Goal: Learn about a topic

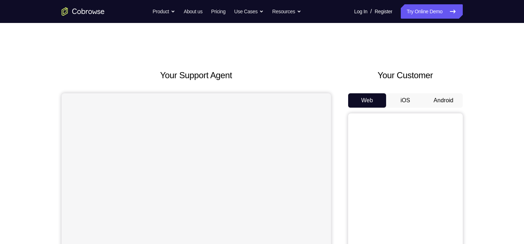
click at [434, 98] on button "Android" at bounding box center [444, 100] width 38 height 14
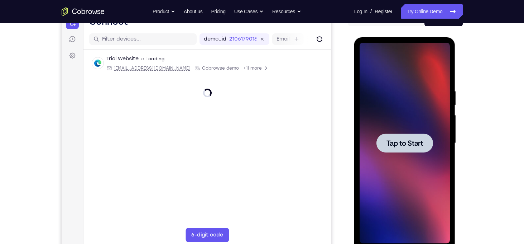
click at [410, 148] on div at bounding box center [405, 142] width 57 height 19
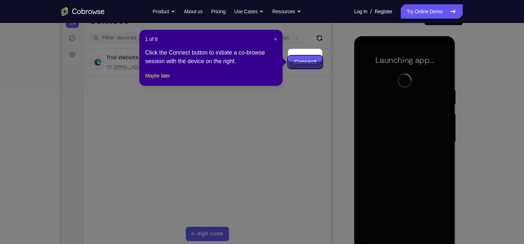
scroll to position [81, 0]
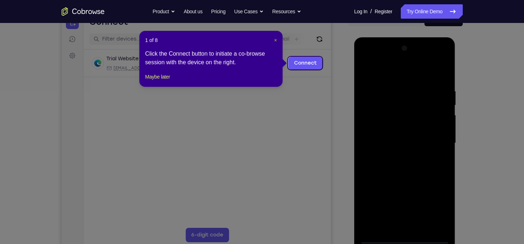
click at [276, 40] on span "×" at bounding box center [275, 40] width 3 height 6
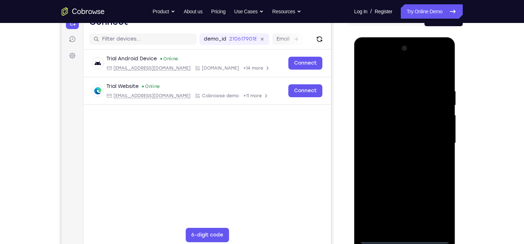
click at [406, 239] on div at bounding box center [405, 143] width 90 height 201
click at [435, 212] on div at bounding box center [405, 143] width 90 height 201
click at [394, 76] on div at bounding box center [405, 143] width 90 height 201
click at [431, 139] on div at bounding box center [405, 143] width 90 height 201
click at [397, 156] on div at bounding box center [405, 143] width 90 height 201
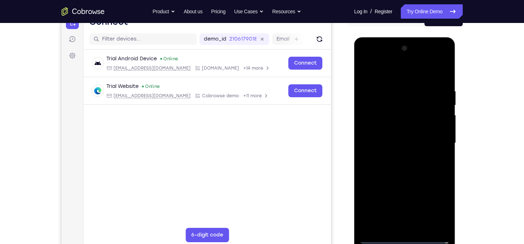
click at [400, 134] on div at bounding box center [405, 143] width 90 height 201
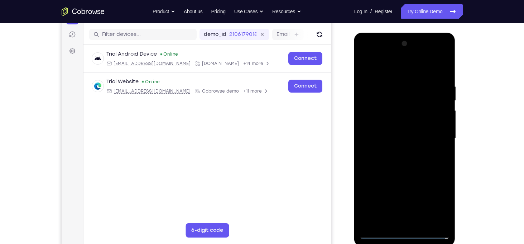
scroll to position [87, 0]
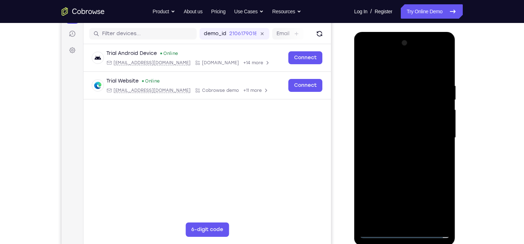
click at [399, 124] on div at bounding box center [405, 137] width 90 height 201
click at [410, 137] on div at bounding box center [405, 137] width 90 height 201
click at [407, 176] on div at bounding box center [405, 137] width 90 height 201
click at [408, 175] on div at bounding box center [405, 137] width 90 height 201
click at [437, 65] on div at bounding box center [405, 137] width 90 height 201
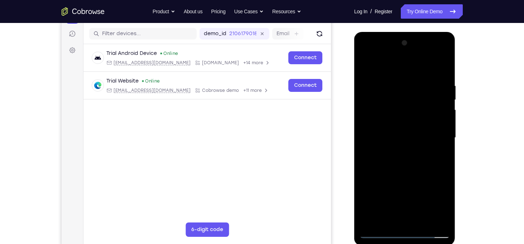
click at [423, 218] on div at bounding box center [405, 137] width 90 height 201
click at [424, 218] on div at bounding box center [405, 137] width 90 height 201
click at [411, 177] on div at bounding box center [405, 137] width 90 height 201
drag, startPoint x: 420, startPoint y: 162, endPoint x: 415, endPoint y: 208, distance: 46.9
click at [415, 208] on div at bounding box center [405, 137] width 90 height 201
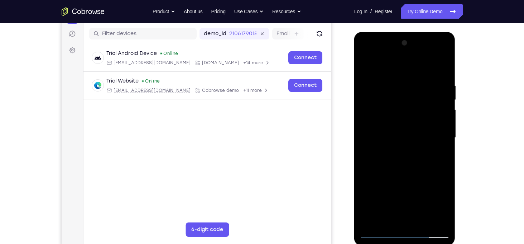
click at [439, 119] on div at bounding box center [405, 137] width 90 height 201
click at [405, 81] on div at bounding box center [405, 137] width 90 height 201
click at [367, 63] on div at bounding box center [405, 137] width 90 height 201
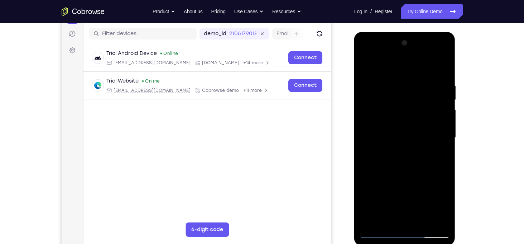
click at [445, 65] on div at bounding box center [405, 137] width 90 height 201
click at [420, 76] on div at bounding box center [405, 137] width 90 height 201
click at [384, 89] on div at bounding box center [405, 137] width 90 height 201
click at [367, 65] on div at bounding box center [405, 137] width 90 height 201
click at [416, 89] on div at bounding box center [405, 137] width 90 height 201
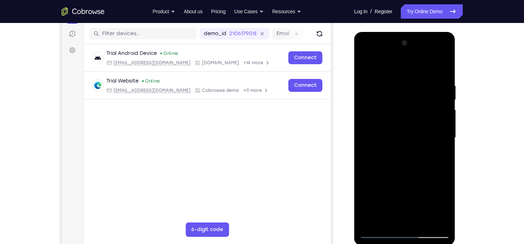
click at [396, 85] on div at bounding box center [405, 137] width 90 height 201
click at [368, 65] on div at bounding box center [405, 137] width 90 height 201
click at [392, 76] on div at bounding box center [405, 137] width 90 height 201
click at [375, 124] on div at bounding box center [405, 137] width 90 height 201
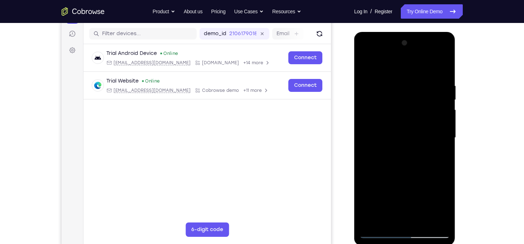
click at [401, 84] on div at bounding box center [405, 137] width 90 height 201
click at [366, 64] on div at bounding box center [405, 137] width 90 height 201
click at [421, 72] on div at bounding box center [405, 137] width 90 height 201
click at [387, 72] on div at bounding box center [405, 137] width 90 height 201
click at [365, 62] on div at bounding box center [405, 137] width 90 height 201
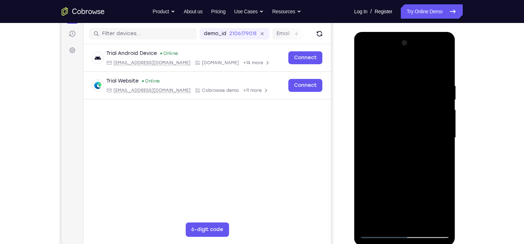
click at [390, 85] on div at bounding box center [405, 137] width 90 height 201
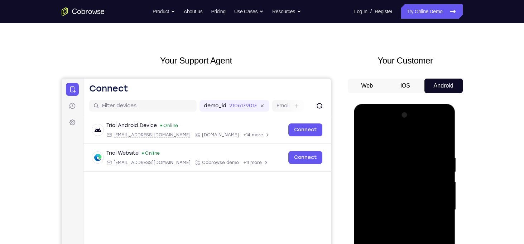
scroll to position [0, 0]
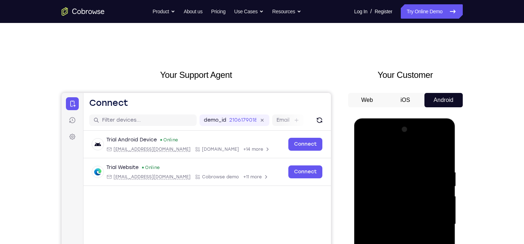
click at [369, 150] on div at bounding box center [405, 224] width 90 height 201
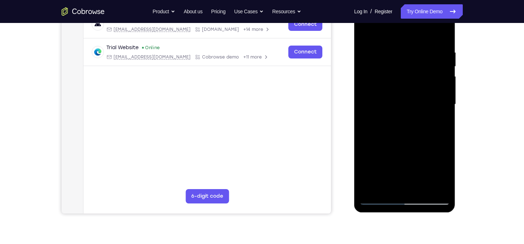
scroll to position [115, 0]
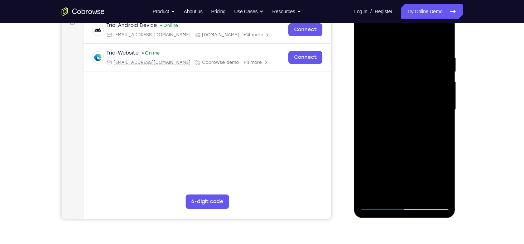
click at [420, 48] on div at bounding box center [405, 109] width 90 height 201
click at [390, 82] on div at bounding box center [405, 109] width 90 height 201
click at [372, 53] on div at bounding box center [405, 109] width 90 height 201
click at [368, 35] on div at bounding box center [405, 109] width 90 height 201
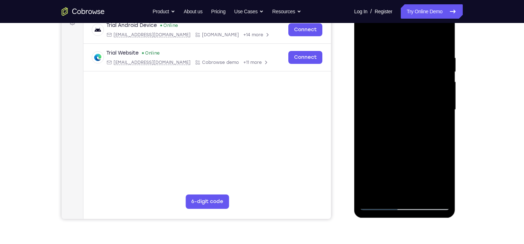
click at [369, 193] on div at bounding box center [405, 109] width 90 height 201
drag, startPoint x: 390, startPoint y: 159, endPoint x: 407, endPoint y: 28, distance: 131.9
click at [407, 28] on div at bounding box center [405, 109] width 90 height 201
drag, startPoint x: 403, startPoint y: 123, endPoint x: 414, endPoint y: 30, distance: 93.5
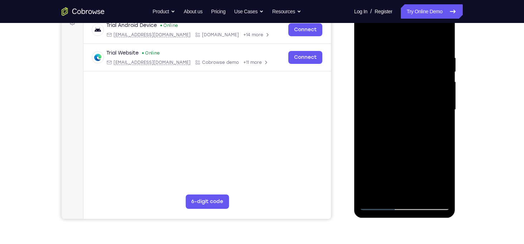
click at [414, 30] on div at bounding box center [405, 109] width 90 height 201
drag, startPoint x: 407, startPoint y: 146, endPoint x: 412, endPoint y: 58, distance: 87.9
click at [412, 58] on div at bounding box center [405, 109] width 90 height 201
drag, startPoint x: 409, startPoint y: 124, endPoint x: 415, endPoint y: 46, distance: 78.7
click at [415, 46] on div at bounding box center [405, 109] width 90 height 201
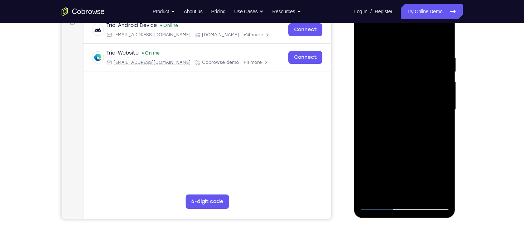
click at [409, 96] on div at bounding box center [405, 109] width 90 height 201
drag, startPoint x: 403, startPoint y: 145, endPoint x: 410, endPoint y: 59, distance: 86.6
click at [410, 59] on div at bounding box center [405, 109] width 90 height 201
drag, startPoint x: 406, startPoint y: 132, endPoint x: 409, endPoint y: 52, distance: 79.6
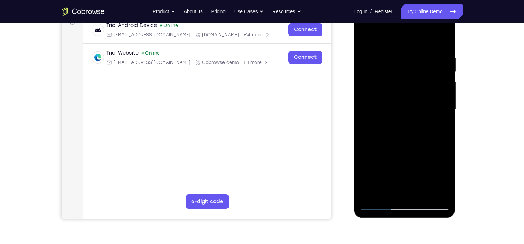
click at [409, 52] on div at bounding box center [405, 109] width 90 height 201
drag, startPoint x: 405, startPoint y: 151, endPoint x: 422, endPoint y: 31, distance: 121.6
click at [422, 31] on div at bounding box center [405, 109] width 90 height 201
drag, startPoint x: 402, startPoint y: 133, endPoint x: 416, endPoint y: 47, distance: 87.2
click at [416, 47] on div at bounding box center [405, 109] width 90 height 201
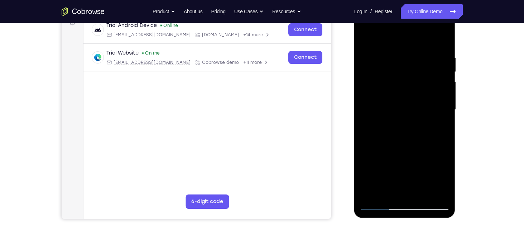
drag, startPoint x: 407, startPoint y: 133, endPoint x: 416, endPoint y: 69, distance: 64.4
click at [416, 69] on div at bounding box center [405, 109] width 90 height 201
drag, startPoint x: 409, startPoint y: 126, endPoint x: 415, endPoint y: 53, distance: 73.0
click at [415, 53] on div at bounding box center [405, 109] width 90 height 201
drag, startPoint x: 406, startPoint y: 146, endPoint x: 416, endPoint y: 58, distance: 88.4
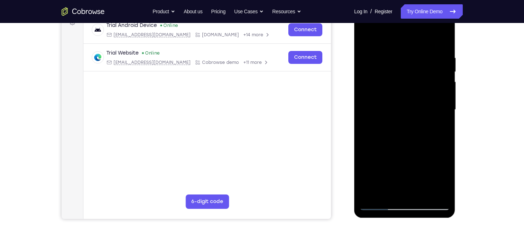
click at [416, 58] on div at bounding box center [405, 109] width 90 height 201
click at [397, 118] on div at bounding box center [405, 109] width 90 height 201
drag, startPoint x: 407, startPoint y: 138, endPoint x: 419, endPoint y: 47, distance: 91.1
click at [419, 47] on div at bounding box center [405, 109] width 90 height 201
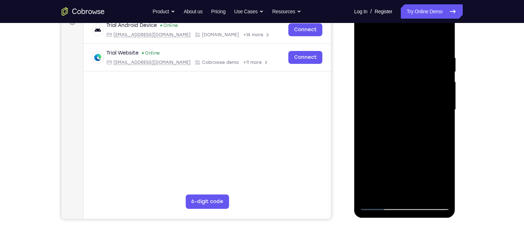
drag, startPoint x: 404, startPoint y: 143, endPoint x: 412, endPoint y: 91, distance: 51.9
click at [412, 91] on div at bounding box center [405, 109] width 90 height 201
click at [408, 114] on div at bounding box center [405, 109] width 90 height 201
click at [446, 140] on div at bounding box center [405, 109] width 90 height 201
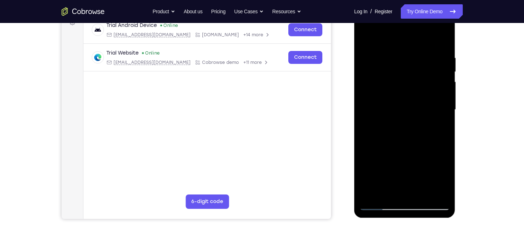
drag, startPoint x: 406, startPoint y: 141, endPoint x: 415, endPoint y: 100, distance: 42.1
click at [415, 100] on div at bounding box center [405, 109] width 90 height 201
click at [444, 106] on div at bounding box center [405, 109] width 90 height 201
click at [447, 101] on div at bounding box center [405, 109] width 90 height 201
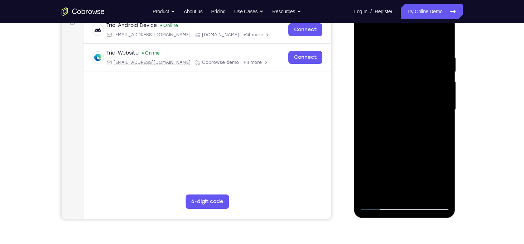
click at [374, 165] on div at bounding box center [405, 109] width 90 height 201
drag, startPoint x: 408, startPoint y: 112, endPoint x: 415, endPoint y: 94, distance: 19.4
click at [415, 94] on div at bounding box center [405, 109] width 90 height 201
drag, startPoint x: 415, startPoint y: 138, endPoint x: 426, endPoint y: 63, distance: 76.4
click at [426, 63] on div at bounding box center [405, 109] width 90 height 201
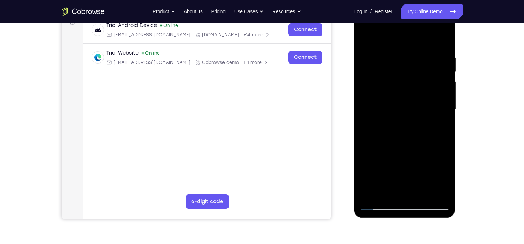
drag, startPoint x: 420, startPoint y: 121, endPoint x: 430, endPoint y: 49, distance: 73.4
click at [430, 49] on div at bounding box center [405, 109] width 90 height 201
drag, startPoint x: 425, startPoint y: 133, endPoint x: 436, endPoint y: 62, distance: 71.5
click at [436, 62] on div at bounding box center [405, 109] width 90 height 201
drag, startPoint x: 425, startPoint y: 140, endPoint x: 426, endPoint y: 115, distance: 25.8
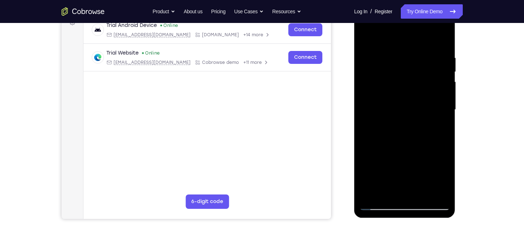
click at [426, 115] on div at bounding box center [405, 109] width 90 height 201
drag, startPoint x: 433, startPoint y: 122, endPoint x: 423, endPoint y: 181, distance: 59.2
click at [423, 181] on div at bounding box center [405, 109] width 90 height 201
click at [376, 192] on div at bounding box center [405, 109] width 90 height 201
click at [374, 195] on div at bounding box center [405, 109] width 90 height 201
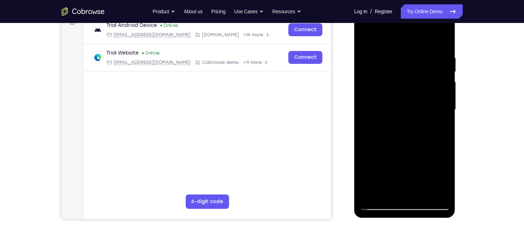
drag, startPoint x: 411, startPoint y: 57, endPoint x: 403, endPoint y: 148, distance: 91.7
click at [403, 148] on div at bounding box center [405, 109] width 90 height 201
click at [392, 55] on div at bounding box center [405, 109] width 90 height 201
click at [440, 87] on div at bounding box center [405, 109] width 90 height 201
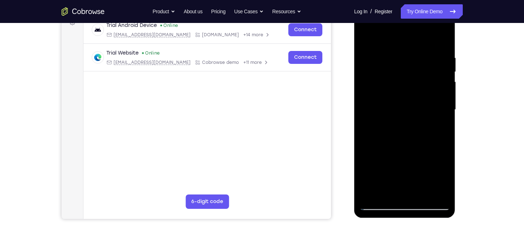
click at [440, 87] on div at bounding box center [405, 109] width 90 height 201
click at [425, 40] on div at bounding box center [405, 109] width 90 height 201
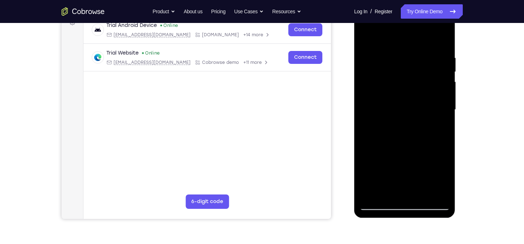
click at [443, 64] on div at bounding box center [405, 109] width 90 height 201
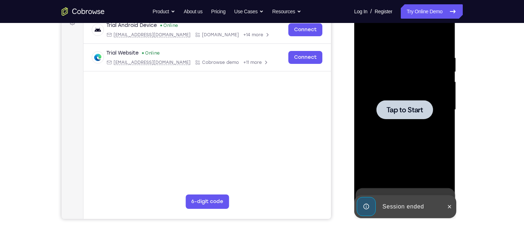
click at [443, 64] on div at bounding box center [405, 109] width 90 height 201
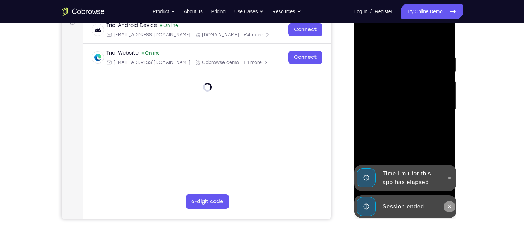
click at [448, 204] on icon at bounding box center [450, 207] width 6 height 6
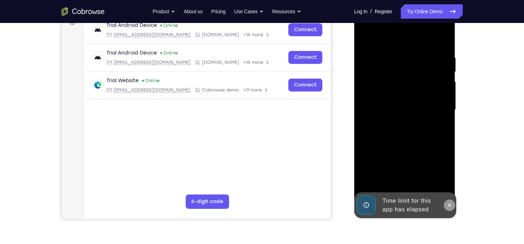
click at [450, 203] on icon at bounding box center [450, 205] width 6 height 6
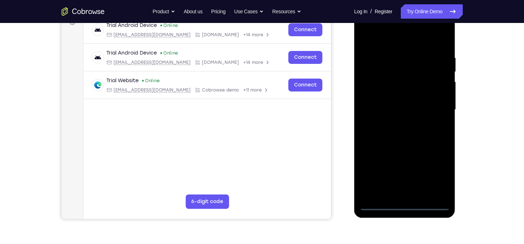
click at [403, 207] on div at bounding box center [405, 109] width 90 height 201
click at [434, 171] on div at bounding box center [405, 109] width 90 height 201
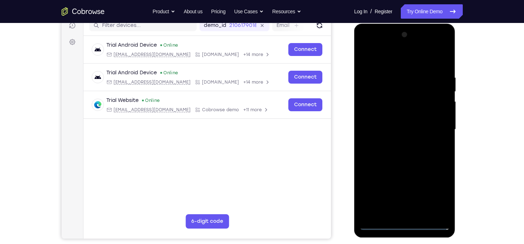
scroll to position [95, 0]
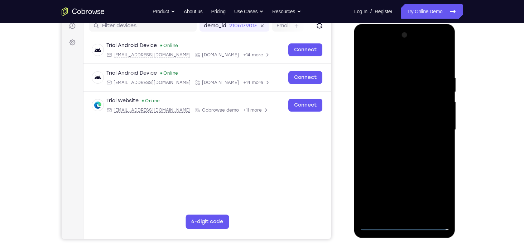
click at [397, 63] on div at bounding box center [405, 129] width 90 height 201
click at [438, 125] on div at bounding box center [405, 129] width 90 height 201
click at [397, 144] on div at bounding box center [405, 129] width 90 height 201
click at [397, 120] on div at bounding box center [405, 129] width 90 height 201
click at [398, 118] on div at bounding box center [405, 129] width 90 height 201
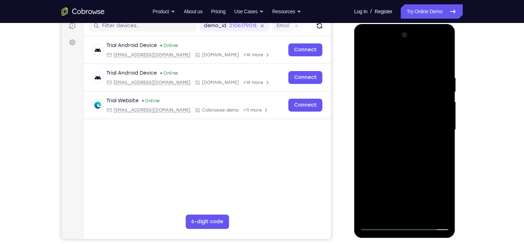
click at [421, 128] on div at bounding box center [405, 129] width 90 height 201
click at [417, 159] on div at bounding box center [405, 129] width 90 height 201
drag, startPoint x: 406, startPoint y: 61, endPoint x: 415, endPoint y: 30, distance: 31.9
click at [415, 30] on div at bounding box center [405, 129] width 90 height 201
click at [372, 214] on div at bounding box center [405, 129] width 90 height 201
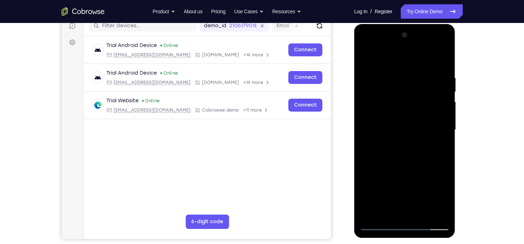
drag, startPoint x: 402, startPoint y: 142, endPoint x: 416, endPoint y: 46, distance: 97.0
click at [416, 46] on div at bounding box center [405, 129] width 90 height 201
drag, startPoint x: 397, startPoint y: 159, endPoint x: 411, endPoint y: 61, distance: 99.2
click at [411, 61] on div at bounding box center [405, 129] width 90 height 201
drag, startPoint x: 409, startPoint y: 171, endPoint x: 413, endPoint y: 106, distance: 65.0
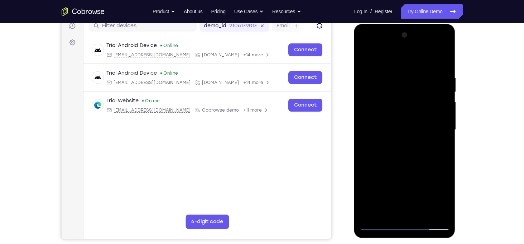
click at [413, 106] on div at bounding box center [405, 129] width 90 height 201
drag, startPoint x: 415, startPoint y: 175, endPoint x: 418, endPoint y: 104, distance: 70.3
click at [418, 104] on div at bounding box center [405, 129] width 90 height 201
drag, startPoint x: 412, startPoint y: 171, endPoint x: 435, endPoint y: 67, distance: 106.1
click at [435, 67] on div at bounding box center [405, 129] width 90 height 201
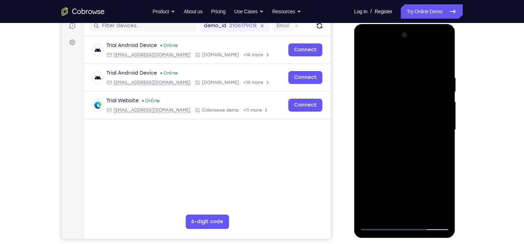
drag, startPoint x: 417, startPoint y: 176, endPoint x: 432, endPoint y: 76, distance: 101.1
click at [432, 76] on div at bounding box center [405, 129] width 90 height 201
drag, startPoint x: 418, startPoint y: 189, endPoint x: 428, endPoint y: 142, distance: 48.1
click at [428, 142] on div at bounding box center [405, 129] width 90 height 201
drag, startPoint x: 393, startPoint y: 167, endPoint x: 418, endPoint y: 86, distance: 85.2
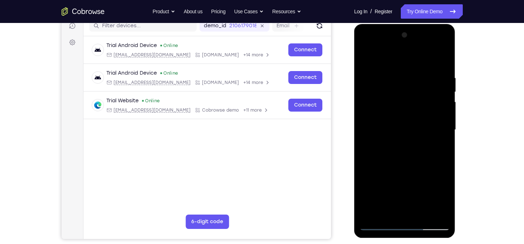
click at [418, 86] on div at bounding box center [405, 129] width 90 height 201
drag, startPoint x: 398, startPoint y: 161, endPoint x: 418, endPoint y: 75, distance: 88.2
click at [418, 75] on div at bounding box center [405, 129] width 90 height 201
drag, startPoint x: 402, startPoint y: 179, endPoint x: 412, endPoint y: 97, distance: 81.9
click at [412, 97] on div at bounding box center [405, 129] width 90 height 201
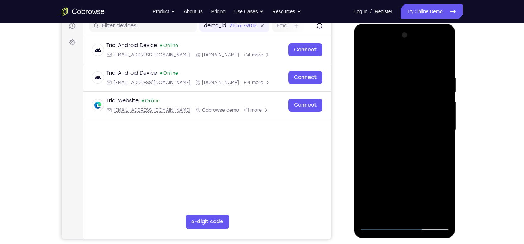
drag, startPoint x: 421, startPoint y: 170, endPoint x: 420, endPoint y: 103, distance: 67.4
click at [420, 103] on div at bounding box center [405, 129] width 90 height 201
drag, startPoint x: 427, startPoint y: 155, endPoint x: 419, endPoint y: 113, distance: 43.0
click at [419, 113] on div at bounding box center [405, 129] width 90 height 201
drag, startPoint x: 410, startPoint y: 149, endPoint x: 395, endPoint y: 90, distance: 60.7
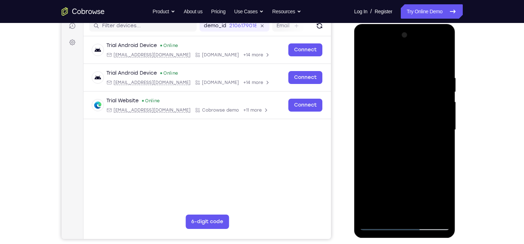
click at [395, 90] on div at bounding box center [405, 129] width 90 height 201
drag, startPoint x: 405, startPoint y: 127, endPoint x: 394, endPoint y: -13, distance: 140.5
click at [394, 24] on html "Online web based iOS Simulators and Android Emulators. Run iPhone, iPad, Mobile…" at bounding box center [405, 131] width 102 height 215
drag, startPoint x: 411, startPoint y: 159, endPoint x: 421, endPoint y: 73, distance: 86.6
click at [421, 73] on div at bounding box center [405, 129] width 90 height 201
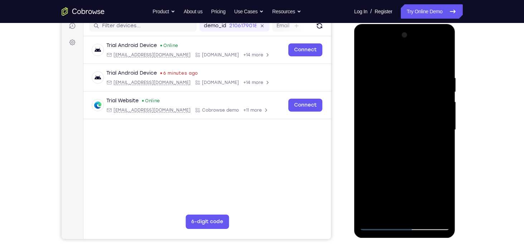
drag, startPoint x: 413, startPoint y: 132, endPoint x: 418, endPoint y: 66, distance: 66.1
click at [418, 66] on div at bounding box center [405, 129] width 90 height 201
drag, startPoint x: 411, startPoint y: 162, endPoint x: 418, endPoint y: 81, distance: 80.6
click at [418, 81] on div at bounding box center [405, 129] width 90 height 201
drag, startPoint x: 410, startPoint y: 160, endPoint x: 411, endPoint y: 134, distance: 25.8
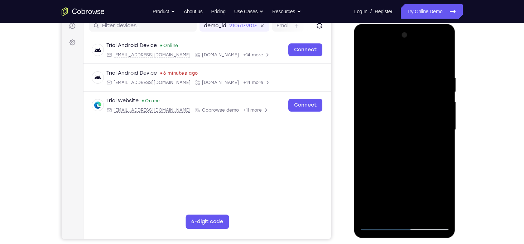
click at [411, 134] on div at bounding box center [405, 129] width 90 height 201
click at [443, 128] on div at bounding box center [405, 129] width 90 height 201
click at [375, 66] on div at bounding box center [405, 129] width 90 height 201
click at [436, 122] on div at bounding box center [405, 129] width 90 height 201
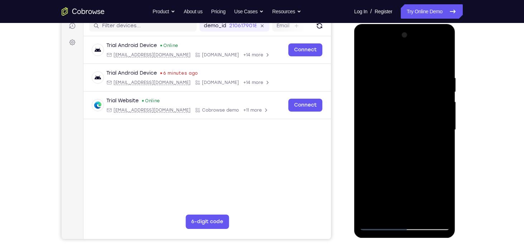
drag, startPoint x: 412, startPoint y: 101, endPoint x: 410, endPoint y: 176, distance: 74.9
click at [410, 176] on div at bounding box center [405, 129] width 90 height 201
drag, startPoint x: 402, startPoint y: 102, endPoint x: 397, endPoint y: 262, distance: 160.3
click at [397, 239] on html "Online web based iOS Simulators and Android Emulators. Run iPhone, iPad, Mobile…" at bounding box center [405, 131] width 102 height 215
click at [367, 56] on div at bounding box center [405, 129] width 90 height 201
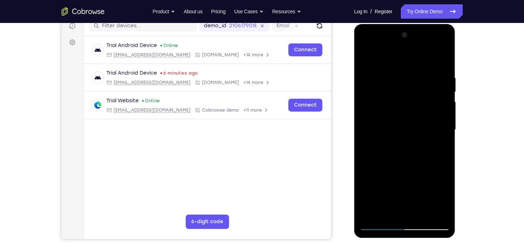
click at [404, 80] on div at bounding box center [405, 129] width 90 height 201
click at [397, 214] on div at bounding box center [405, 129] width 90 height 201
click at [372, 216] on div at bounding box center [405, 129] width 90 height 201
click at [420, 72] on div at bounding box center [405, 129] width 90 height 201
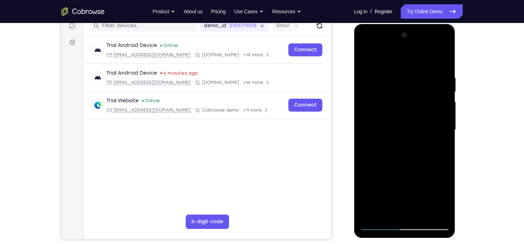
click at [443, 91] on div at bounding box center [405, 129] width 90 height 201
click at [441, 55] on div at bounding box center [405, 129] width 90 height 201
click at [443, 61] on div at bounding box center [405, 129] width 90 height 201
drag, startPoint x: 400, startPoint y: 175, endPoint x: 382, endPoint y: 114, distance: 63.2
click at [382, 114] on div at bounding box center [405, 129] width 90 height 201
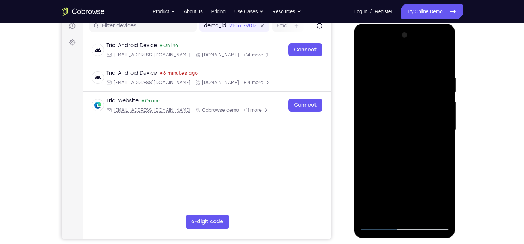
click at [378, 79] on div at bounding box center [405, 129] width 90 height 201
click at [410, 137] on div at bounding box center [405, 129] width 90 height 201
click at [364, 46] on div at bounding box center [405, 129] width 90 height 201
click at [442, 58] on div at bounding box center [405, 129] width 90 height 201
click at [387, 111] on div at bounding box center [405, 129] width 90 height 201
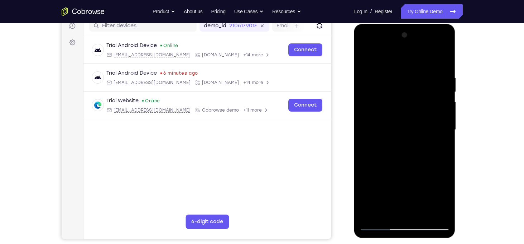
click at [375, 77] on div at bounding box center [405, 129] width 90 height 201
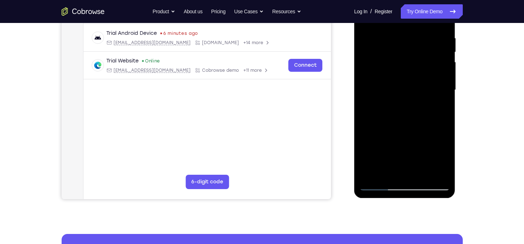
click at [386, 124] on div at bounding box center [405, 90] width 90 height 201
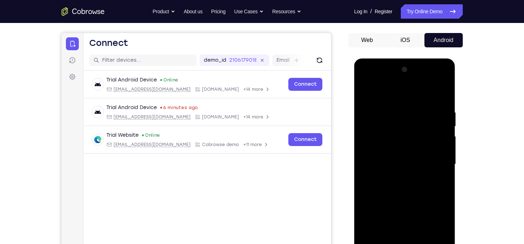
scroll to position [60, 0]
click at [370, 109] on div at bounding box center [405, 164] width 90 height 201
click at [367, 93] on div at bounding box center [405, 164] width 90 height 201
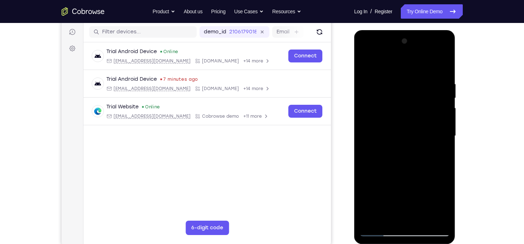
scroll to position [83, 0]
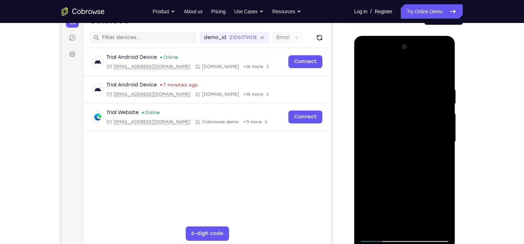
drag, startPoint x: 402, startPoint y: 184, endPoint x: 395, endPoint y: 109, distance: 75.9
click at [395, 109] on div at bounding box center [405, 141] width 90 height 201
click at [393, 91] on div at bounding box center [405, 141] width 90 height 201
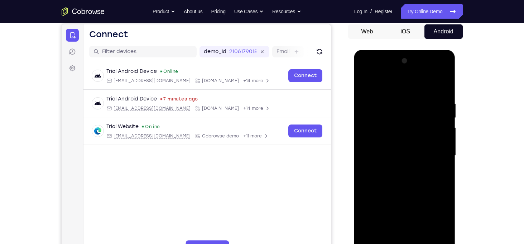
scroll to position [69, 0]
click at [367, 84] on div at bounding box center [405, 155] width 90 height 201
click at [426, 105] on div at bounding box center [405, 155] width 90 height 201
click at [367, 81] on div at bounding box center [405, 155] width 90 height 201
click at [439, 240] on div at bounding box center [405, 155] width 90 height 201
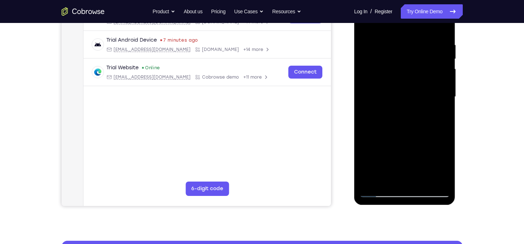
scroll to position [128, 0]
drag, startPoint x: 401, startPoint y: 107, endPoint x: 405, endPoint y: 133, distance: 26.8
click at [399, 98] on div at bounding box center [405, 96] width 90 height 201
drag, startPoint x: 404, startPoint y: 134, endPoint x: 404, endPoint y: 95, distance: 38.7
click at [404, 95] on div at bounding box center [405, 96] width 90 height 201
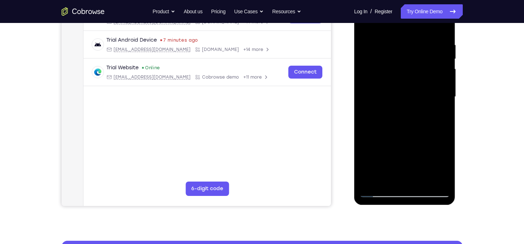
drag, startPoint x: 408, startPoint y: 133, endPoint x: 401, endPoint y: 145, distance: 14.4
click at [401, 145] on div at bounding box center [405, 96] width 90 height 201
drag, startPoint x: 399, startPoint y: 123, endPoint x: 397, endPoint y: 152, distance: 29.4
click at [397, 152] on div at bounding box center [405, 96] width 90 height 201
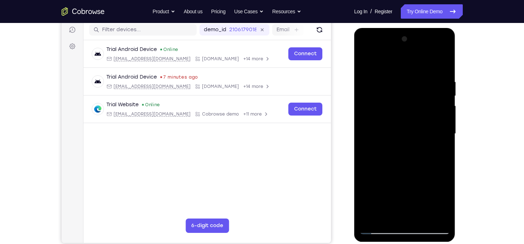
scroll to position [78, 0]
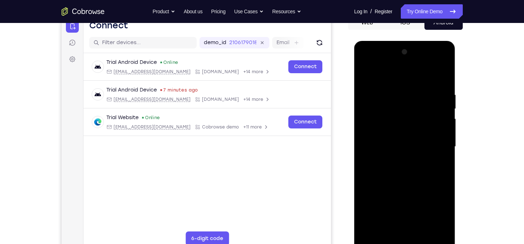
drag, startPoint x: 412, startPoint y: 103, endPoint x: 412, endPoint y: 137, distance: 33.7
click at [412, 137] on div at bounding box center [405, 146] width 90 height 201
click at [375, 232] on div at bounding box center [405, 146] width 90 height 201
drag, startPoint x: 401, startPoint y: 87, endPoint x: 404, endPoint y: 183, distance: 96.8
click at [404, 183] on div at bounding box center [405, 146] width 90 height 201
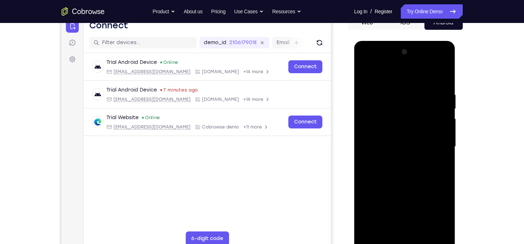
drag, startPoint x: 404, startPoint y: 183, endPoint x: 401, endPoint y: 90, distance: 93.9
click at [401, 90] on div at bounding box center [405, 146] width 90 height 201
drag, startPoint x: 404, startPoint y: 171, endPoint x: 413, endPoint y: 75, distance: 96.5
click at [413, 75] on div at bounding box center [405, 146] width 90 height 201
drag, startPoint x: 410, startPoint y: 200, endPoint x: 411, endPoint y: 118, distance: 82.4
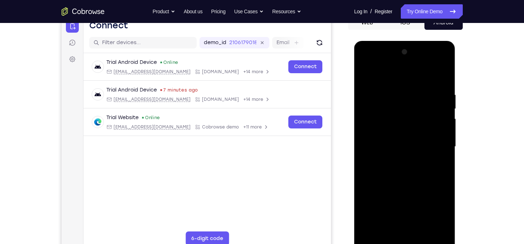
click at [411, 118] on div at bounding box center [405, 146] width 90 height 201
click at [412, 156] on div at bounding box center [405, 146] width 90 height 201
click at [363, 176] on div at bounding box center [405, 146] width 90 height 201
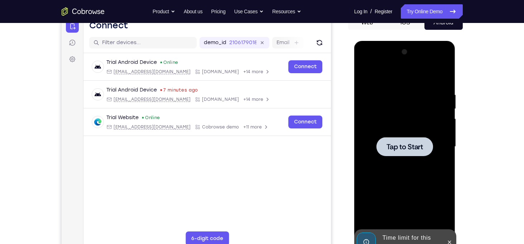
drag, startPoint x: 391, startPoint y: 180, endPoint x: 384, endPoint y: 77, distance: 102.8
click at [384, 41] on div "Tap to Start" at bounding box center [404, 41] width 101 height 0
